Goal: Task Accomplishment & Management: Use online tool/utility

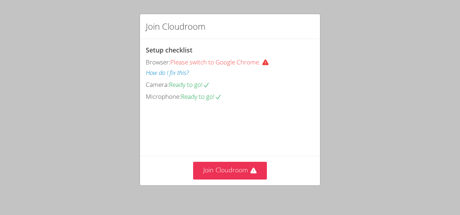
scroll to position [54, 0]
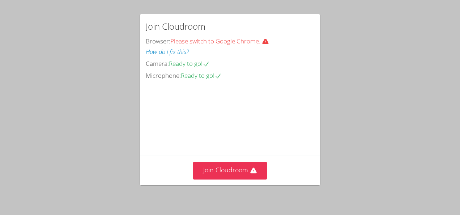
click at [229, 160] on div "Join Cloudroom" at bounding box center [230, 170] width 180 height 30
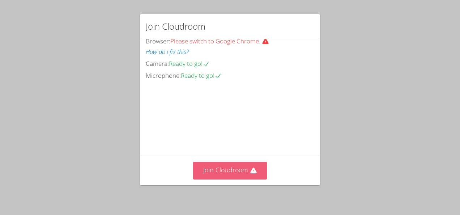
click at [232, 169] on button "Join Cloudroom" at bounding box center [230, 171] width 74 height 18
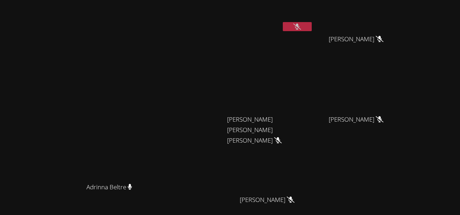
scroll to position [20, 0]
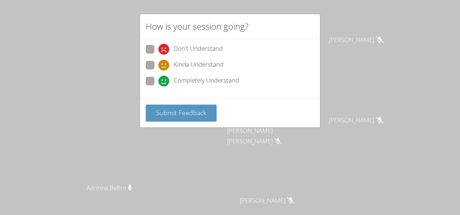
click at [222, 80] on span "Completely Understand" at bounding box center [205, 81] width 65 height 11
click at [164, 80] on input "Completely Understand" at bounding box center [161, 80] width 6 height 6
radio input "true"
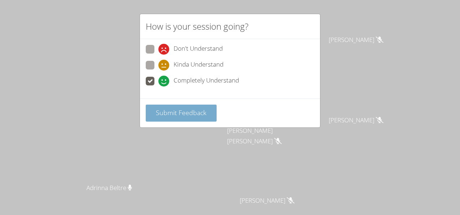
click at [201, 104] on button "Submit Feedback" at bounding box center [181, 112] width 71 height 17
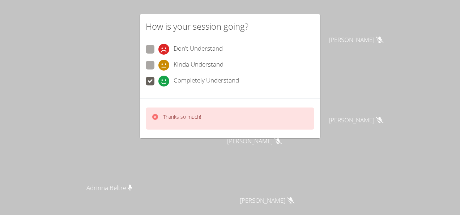
click at [220, 72] on div "Kinda Understand" at bounding box center [230, 67] width 168 height 13
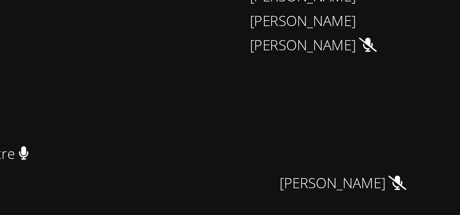
scroll to position [0, 0]
